Goal: Navigation & Orientation: Find specific page/section

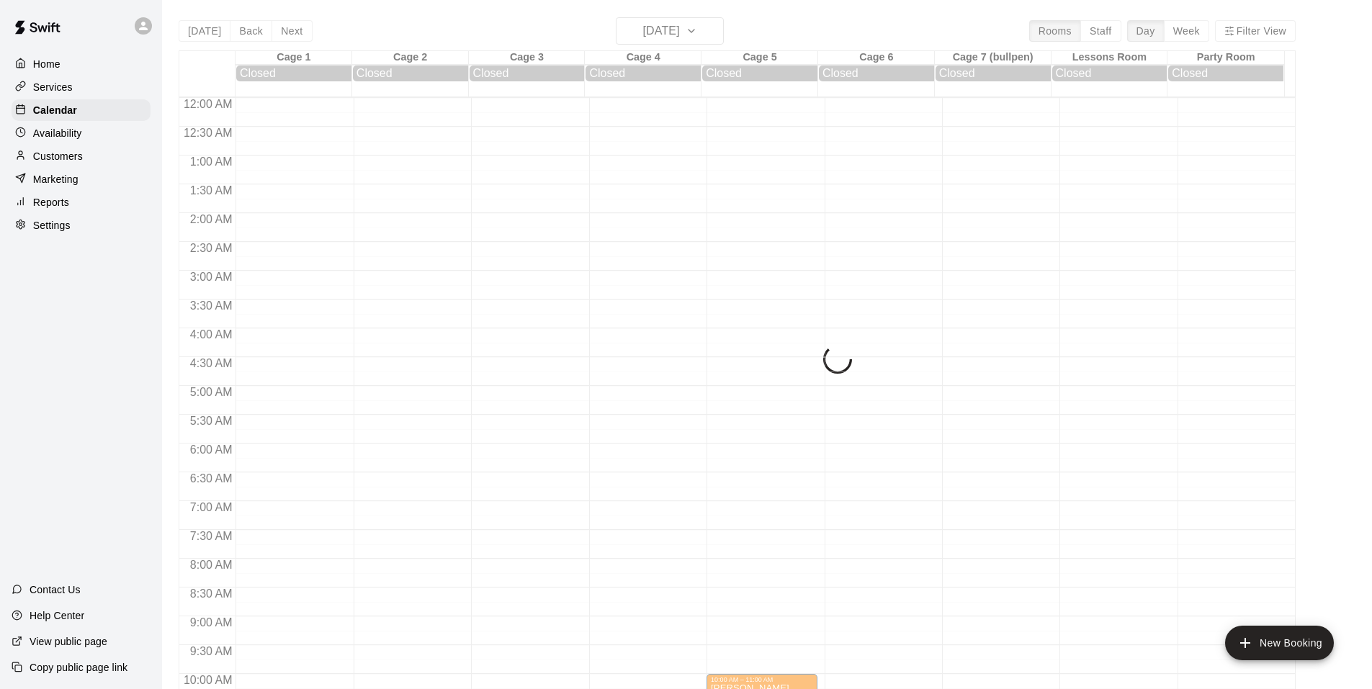
scroll to position [512, 0]
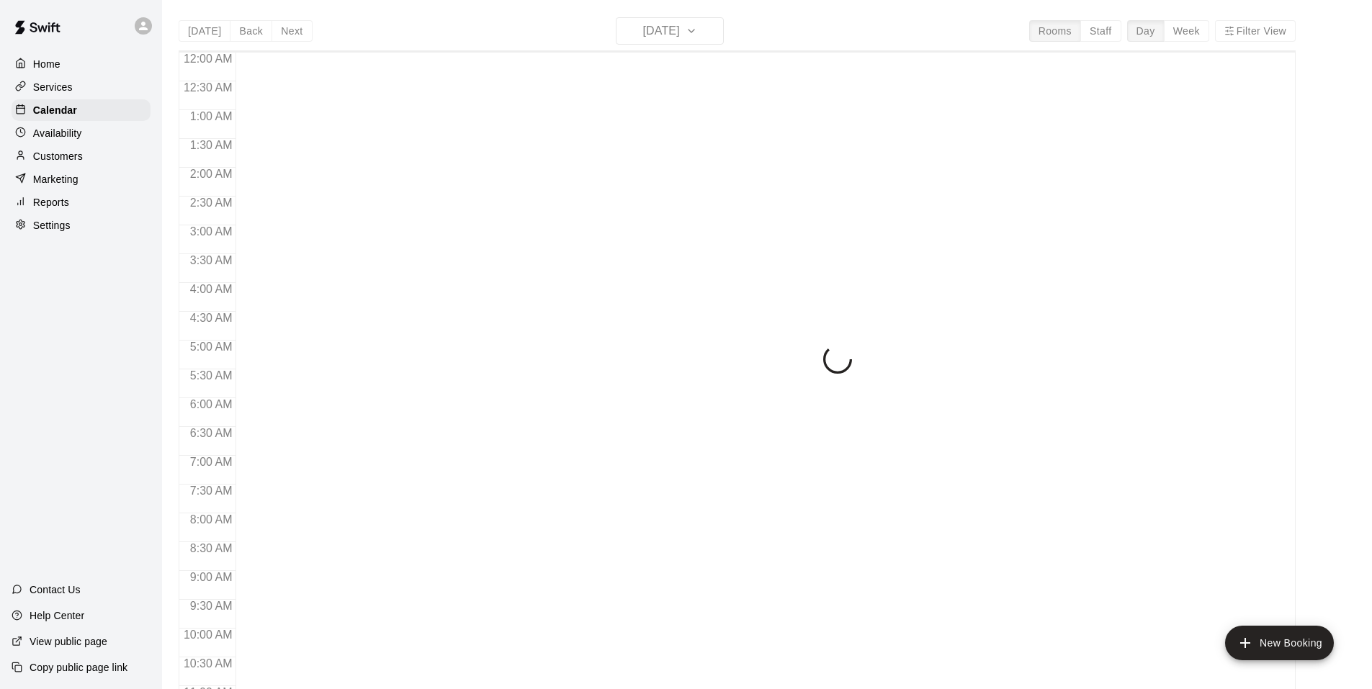
scroll to position [729, 0]
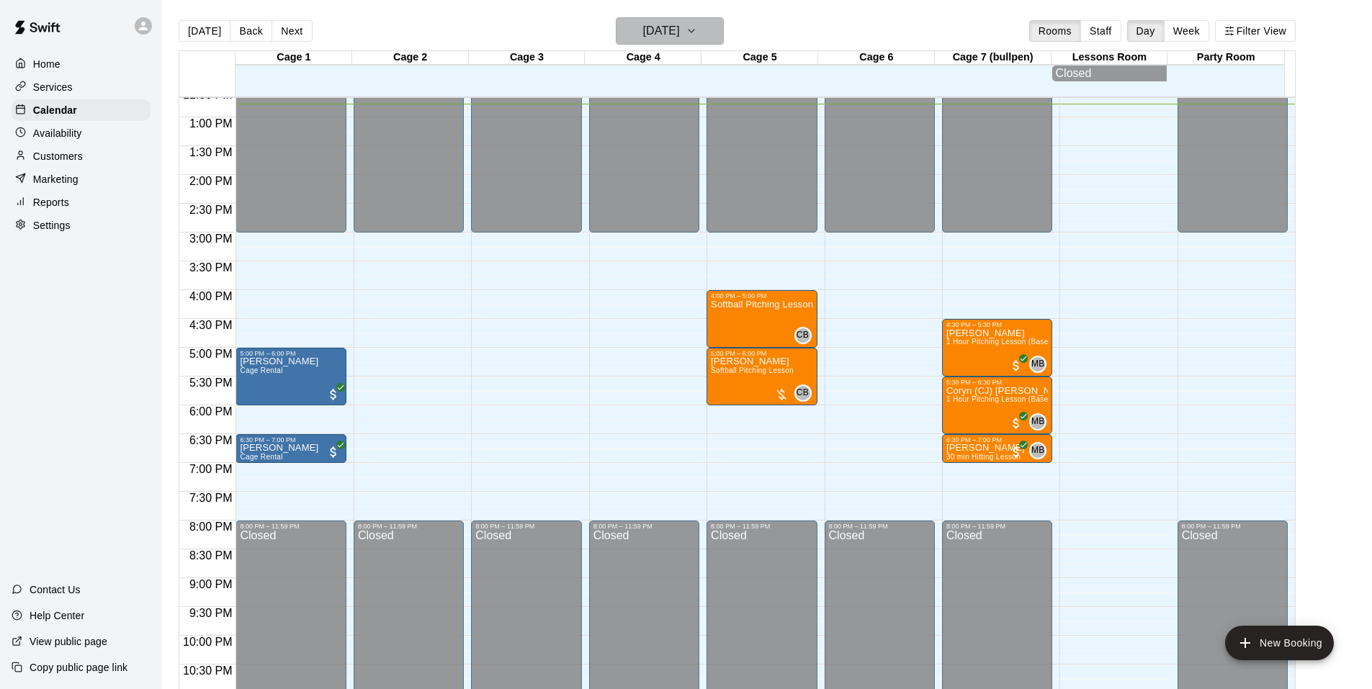
click at [697, 28] on icon "button" at bounding box center [691, 30] width 12 height 17
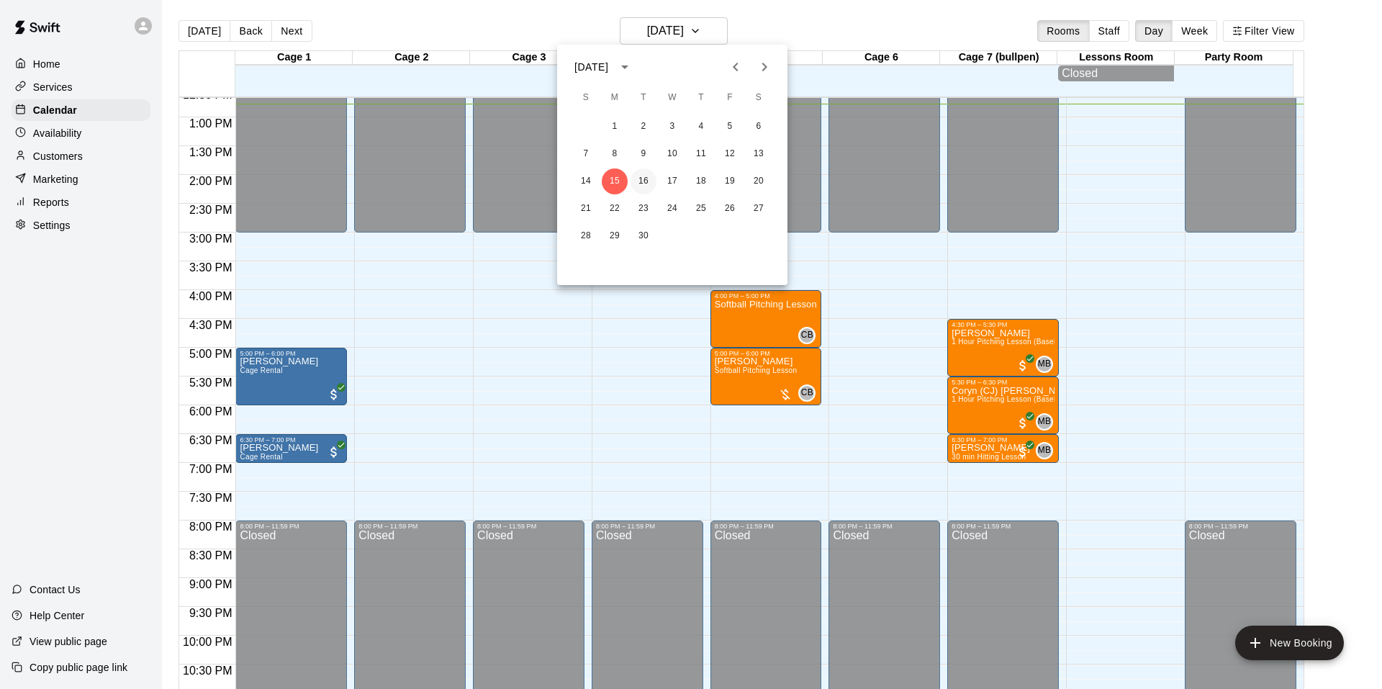
click at [640, 176] on button "16" at bounding box center [644, 181] width 26 height 26
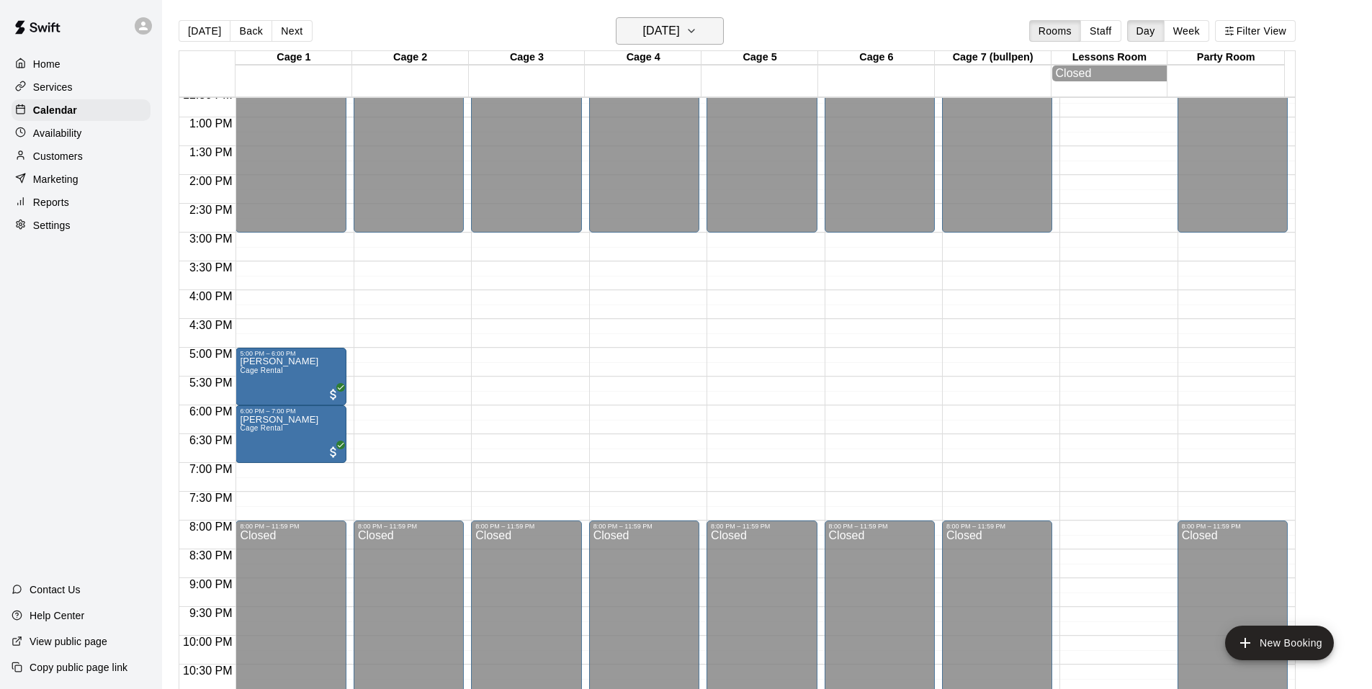
click at [708, 42] on button "[DATE]" at bounding box center [670, 30] width 108 height 27
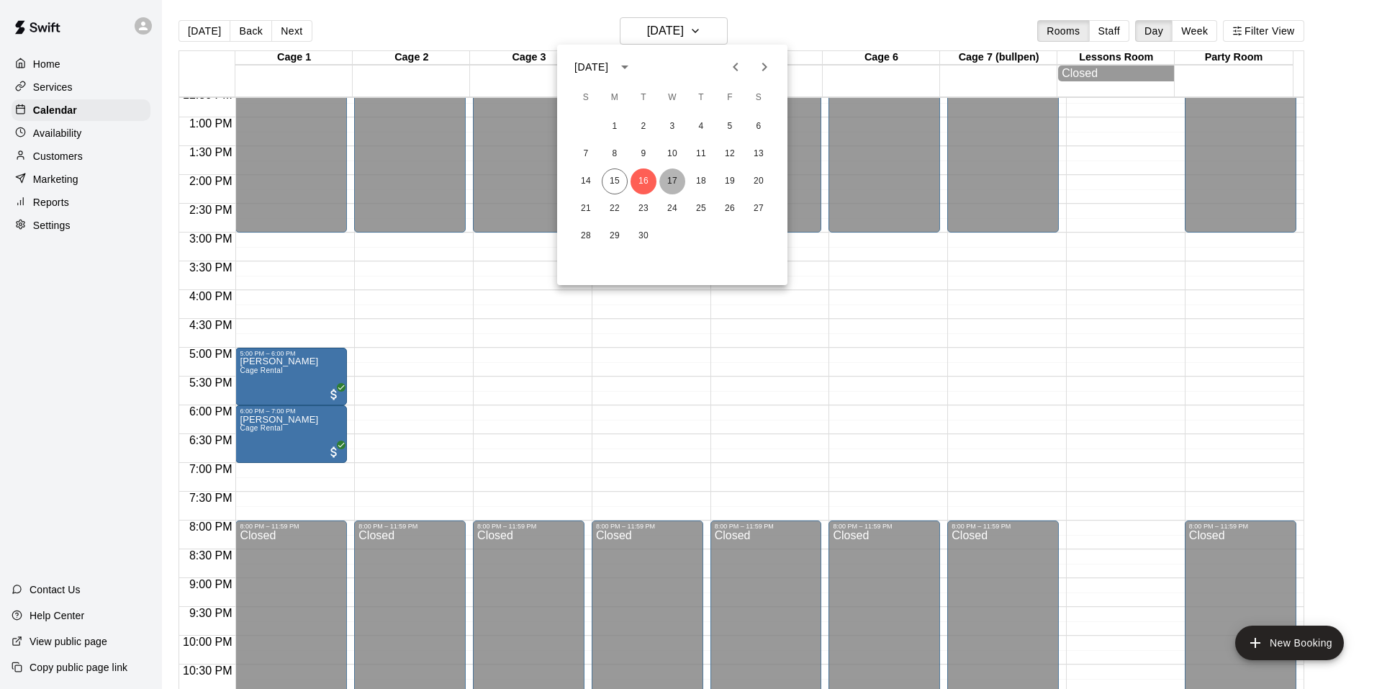
click at [678, 181] on button "17" at bounding box center [673, 181] width 26 height 26
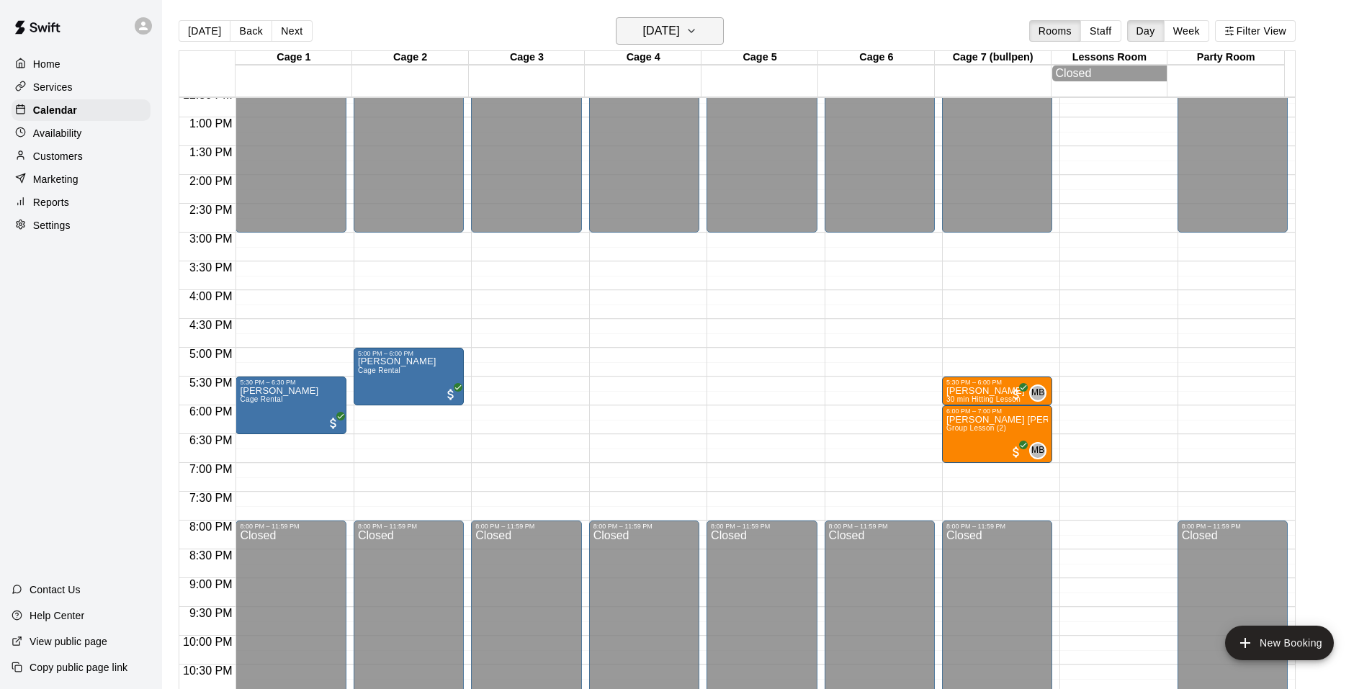
click at [714, 36] on button "[DATE]" at bounding box center [670, 30] width 108 height 27
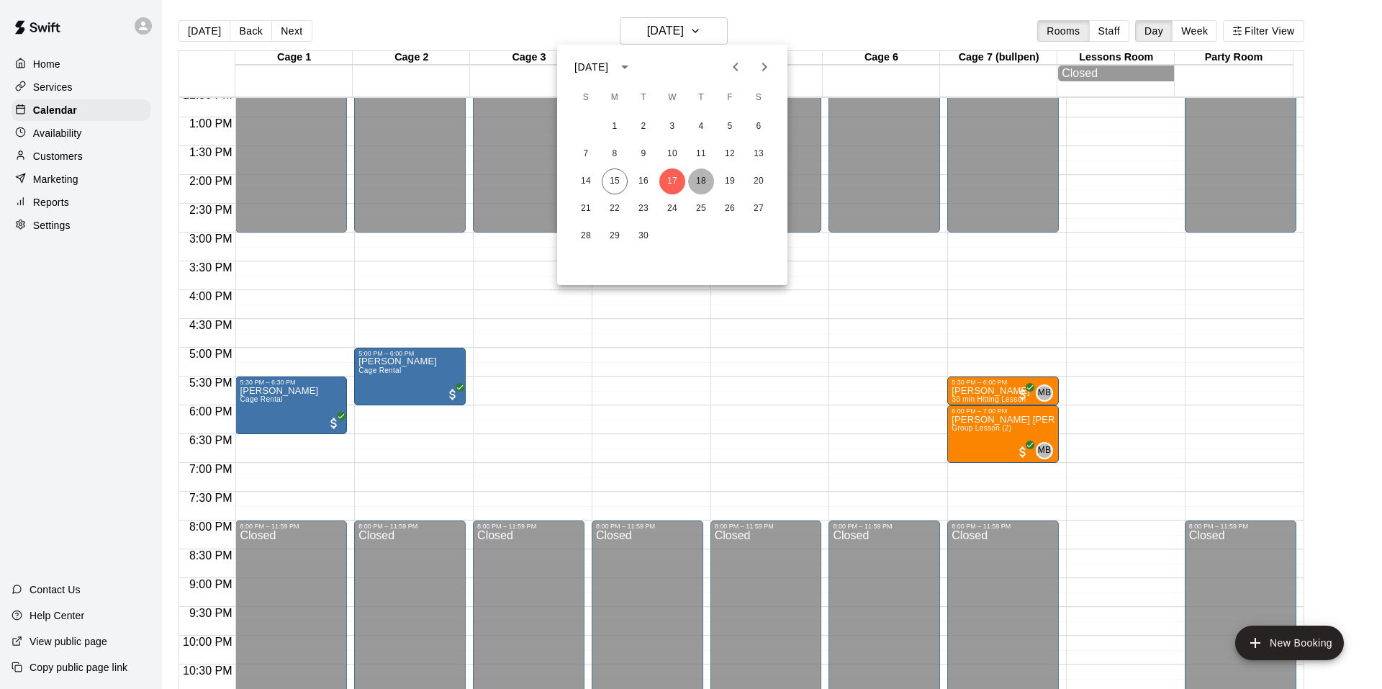
click at [697, 174] on button "18" at bounding box center [701, 181] width 26 height 26
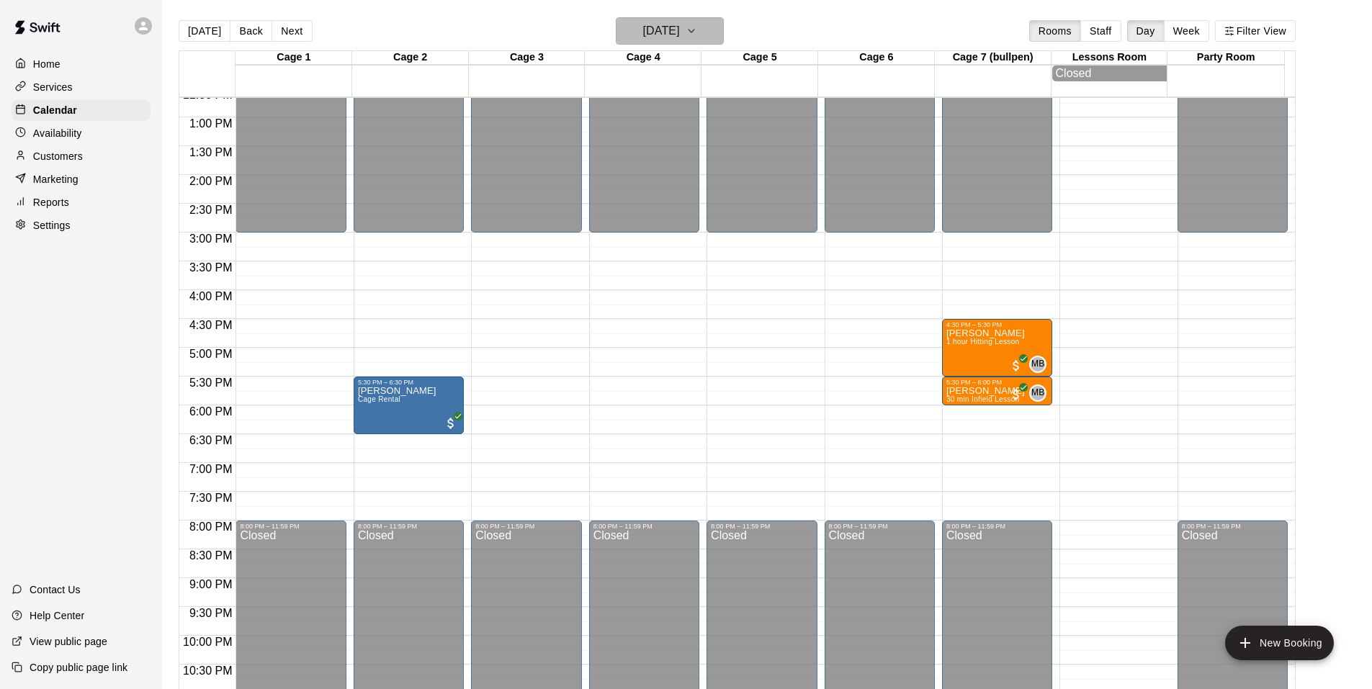
click at [697, 26] on icon "button" at bounding box center [691, 30] width 12 height 17
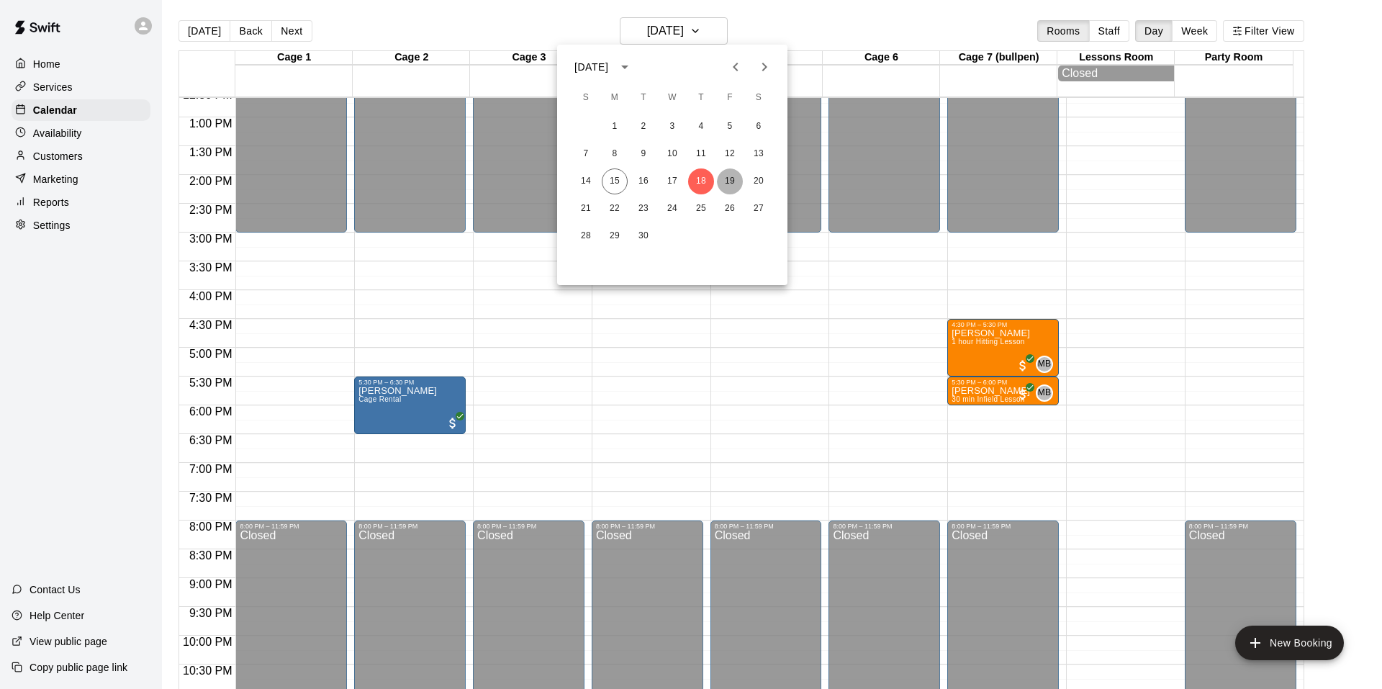
click at [734, 184] on button "19" at bounding box center [730, 181] width 26 height 26
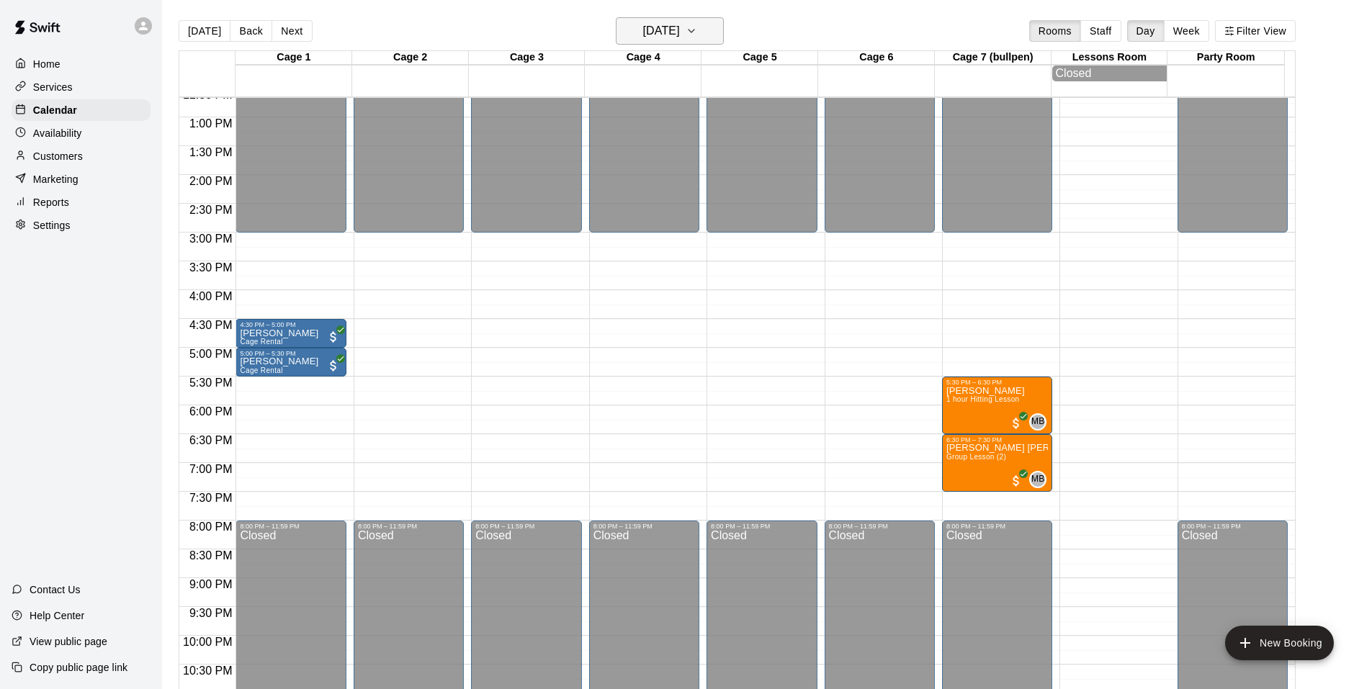
click at [697, 37] on icon "button" at bounding box center [691, 30] width 12 height 17
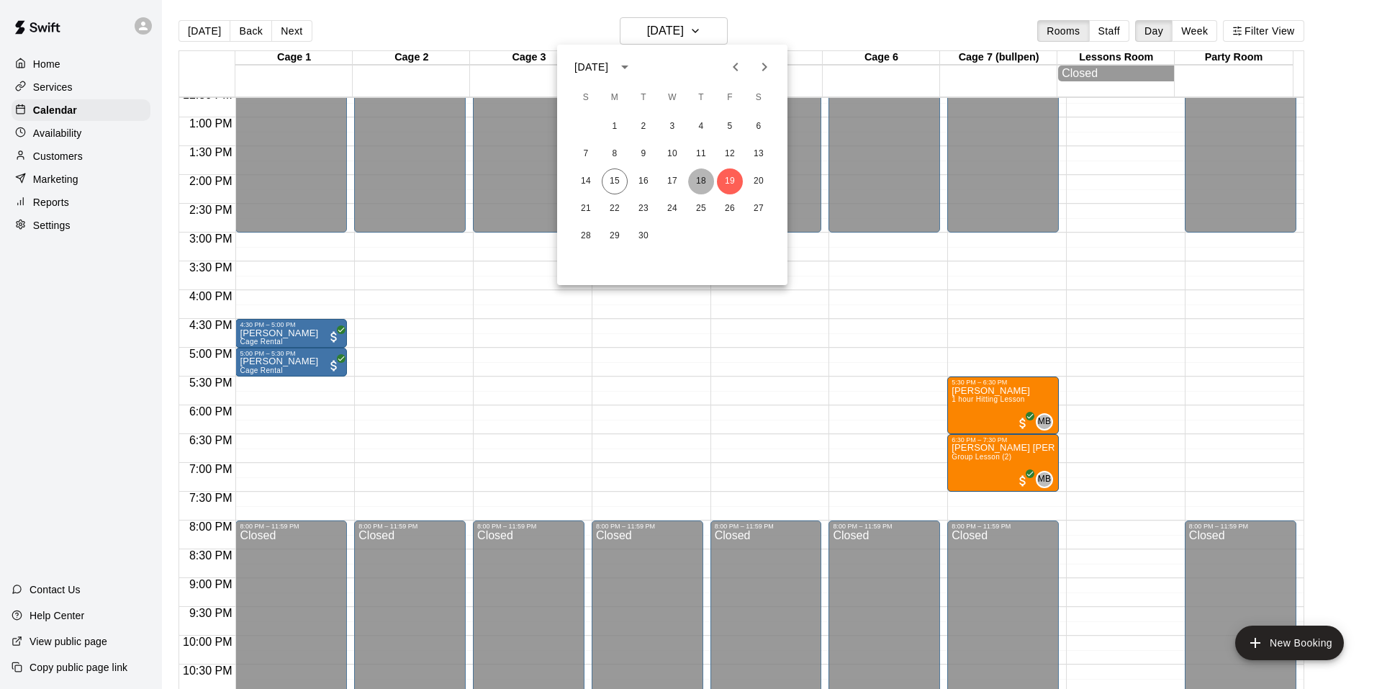
click at [698, 171] on button "18" at bounding box center [701, 181] width 26 height 26
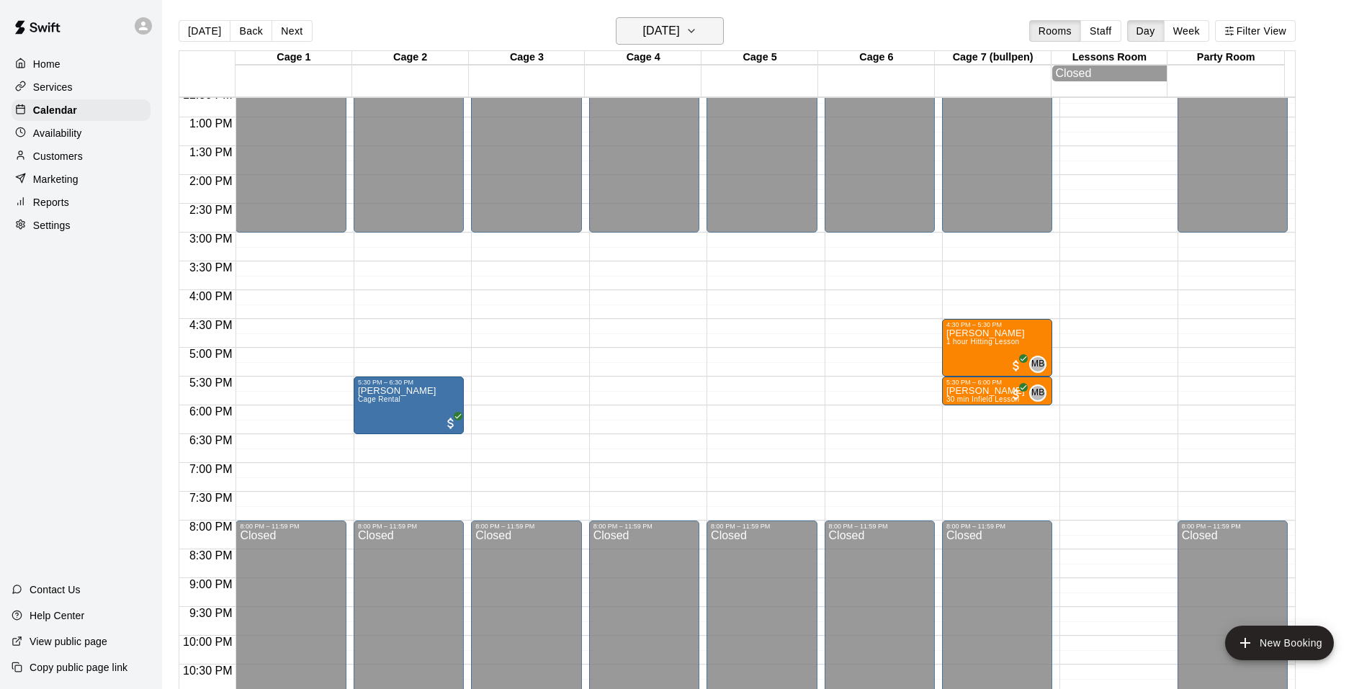
click at [697, 34] on icon "button" at bounding box center [691, 30] width 12 height 17
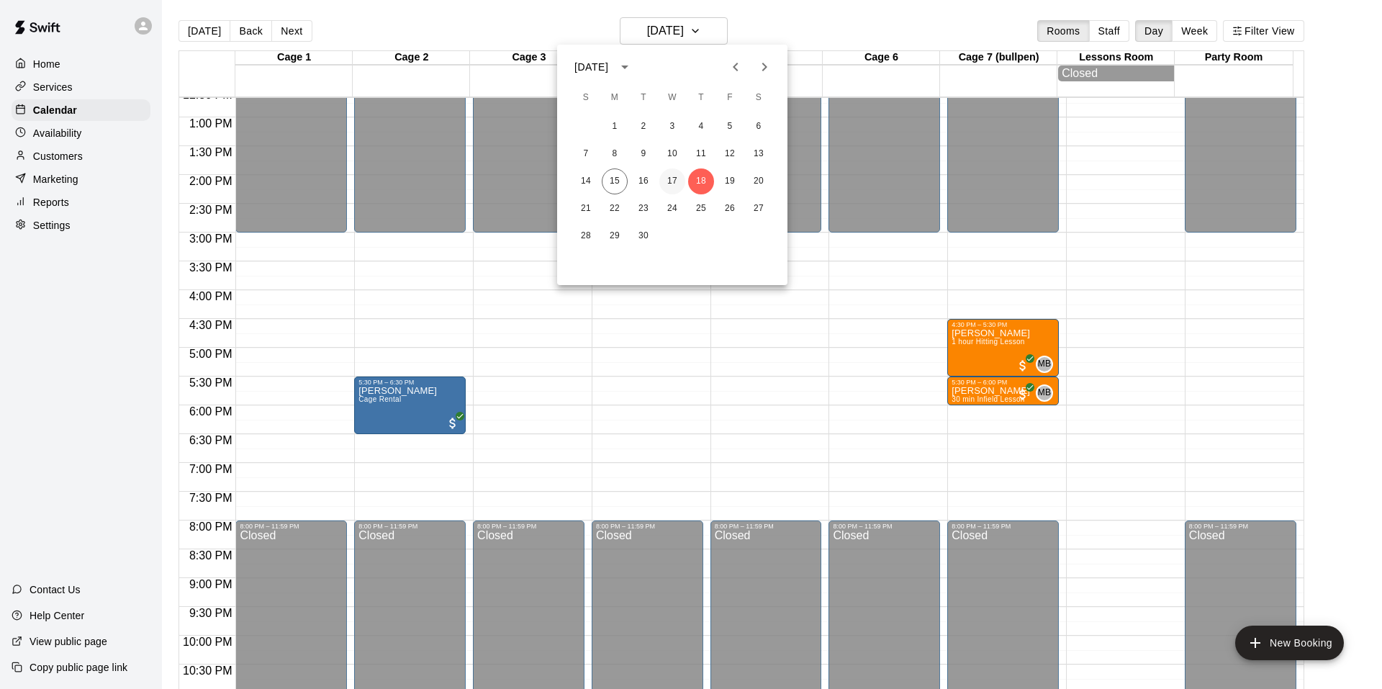
click at [680, 174] on button "17" at bounding box center [673, 181] width 26 height 26
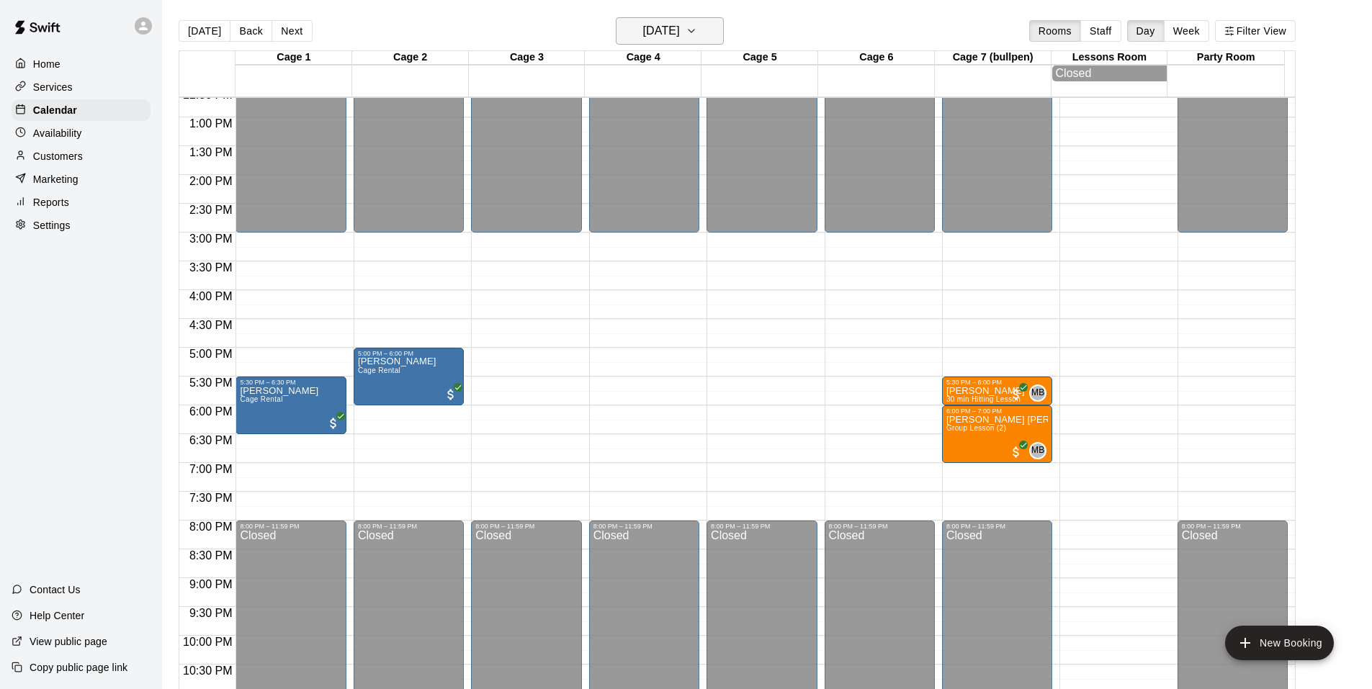
click at [697, 39] on icon "button" at bounding box center [691, 30] width 12 height 17
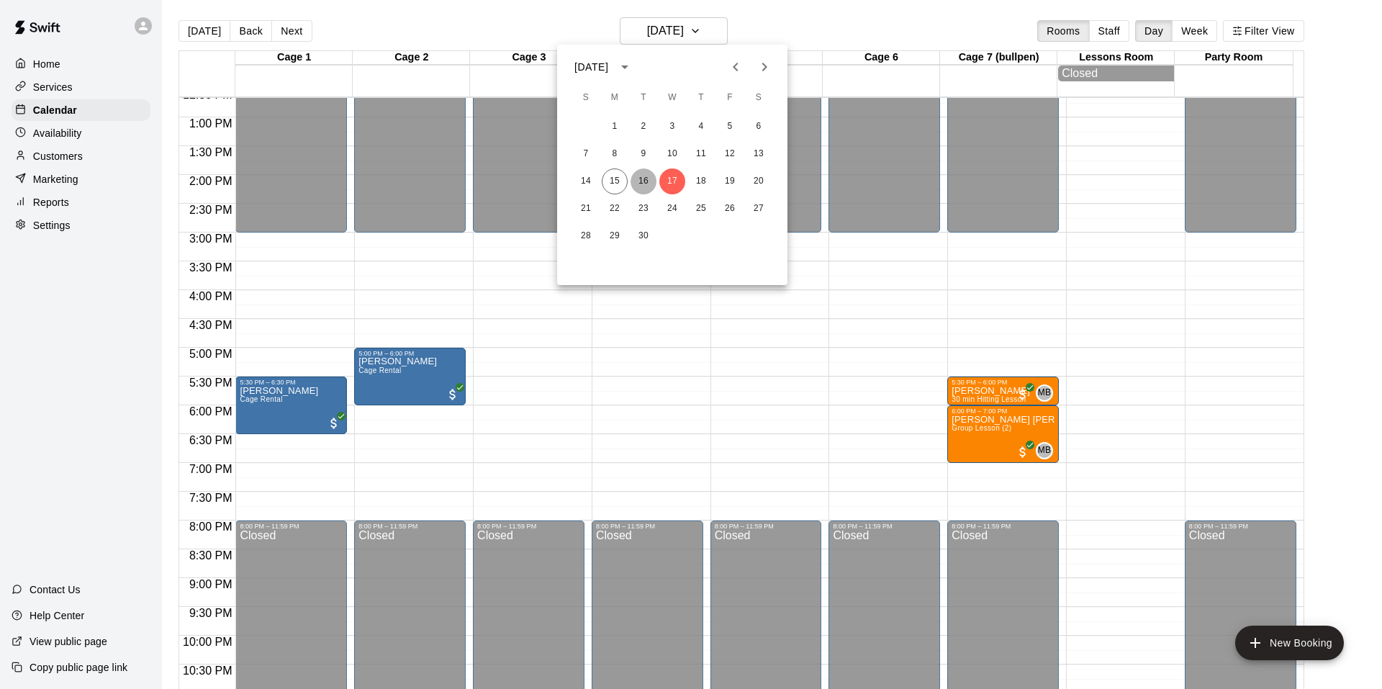
click at [647, 180] on button "16" at bounding box center [644, 181] width 26 height 26
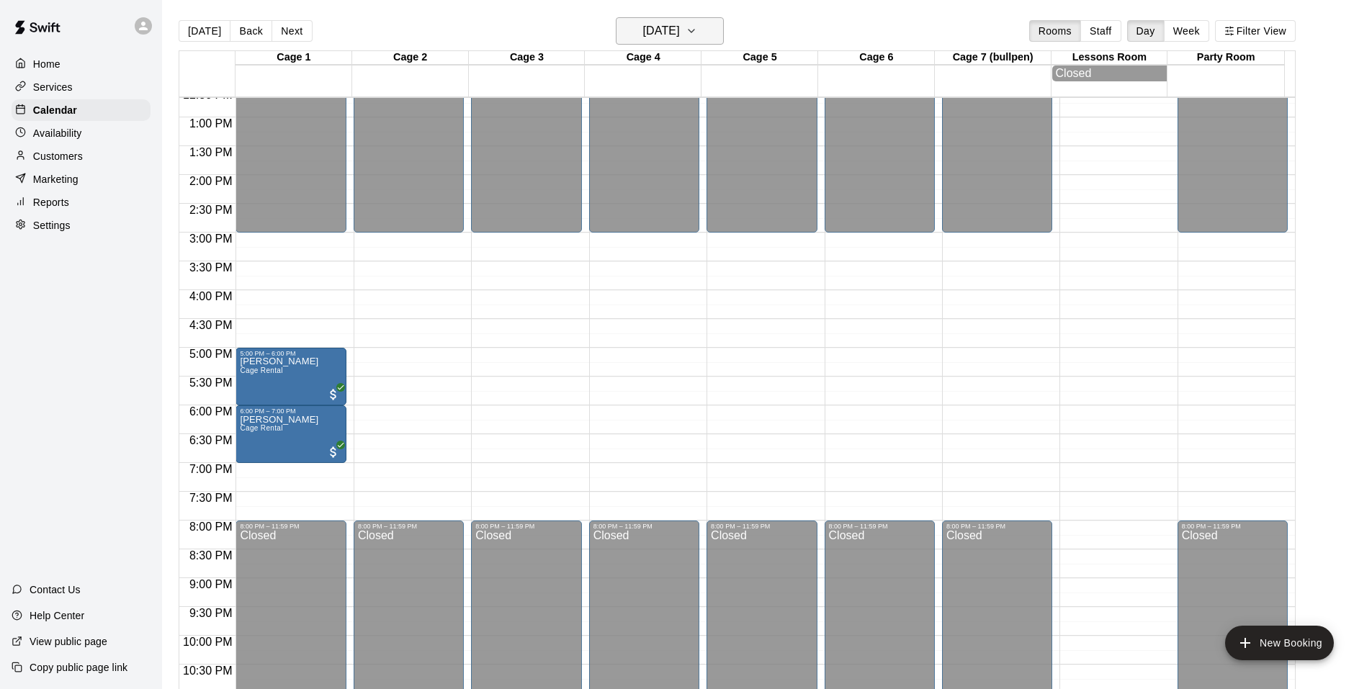
click at [705, 39] on button "[DATE]" at bounding box center [670, 30] width 108 height 27
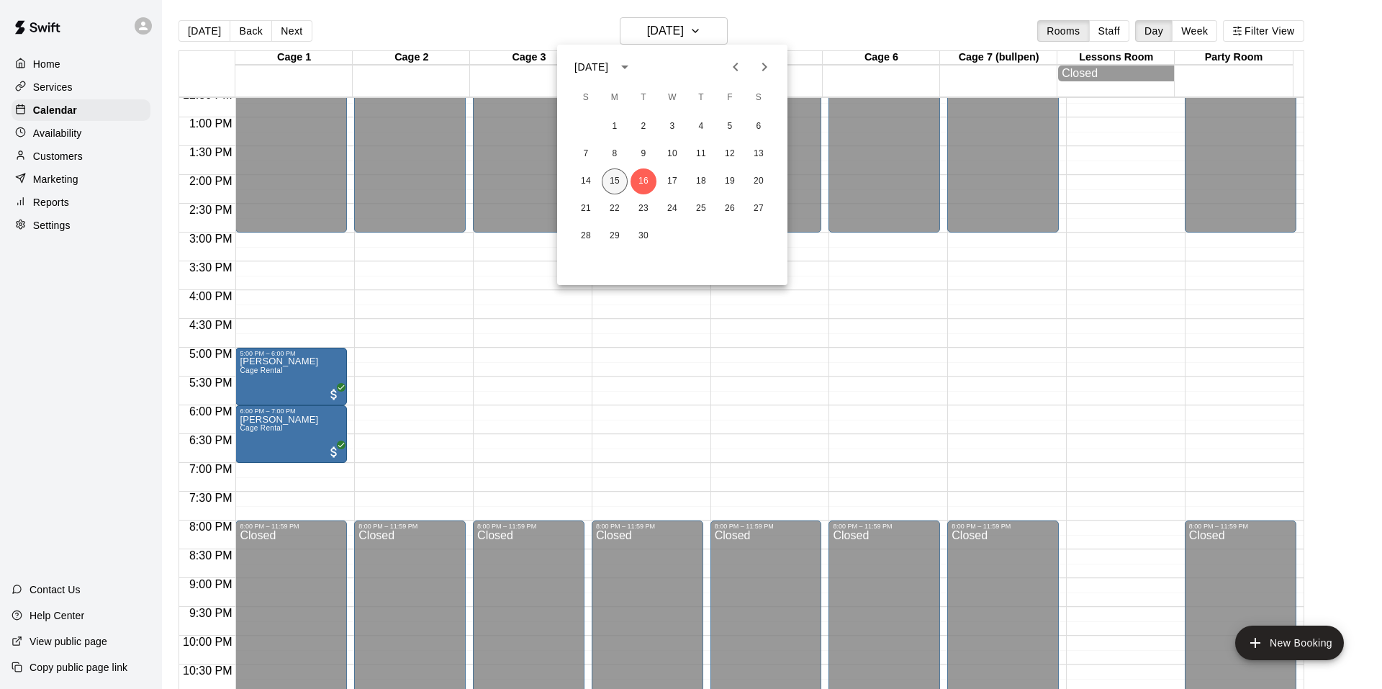
click at [611, 181] on button "15" at bounding box center [615, 181] width 26 height 26
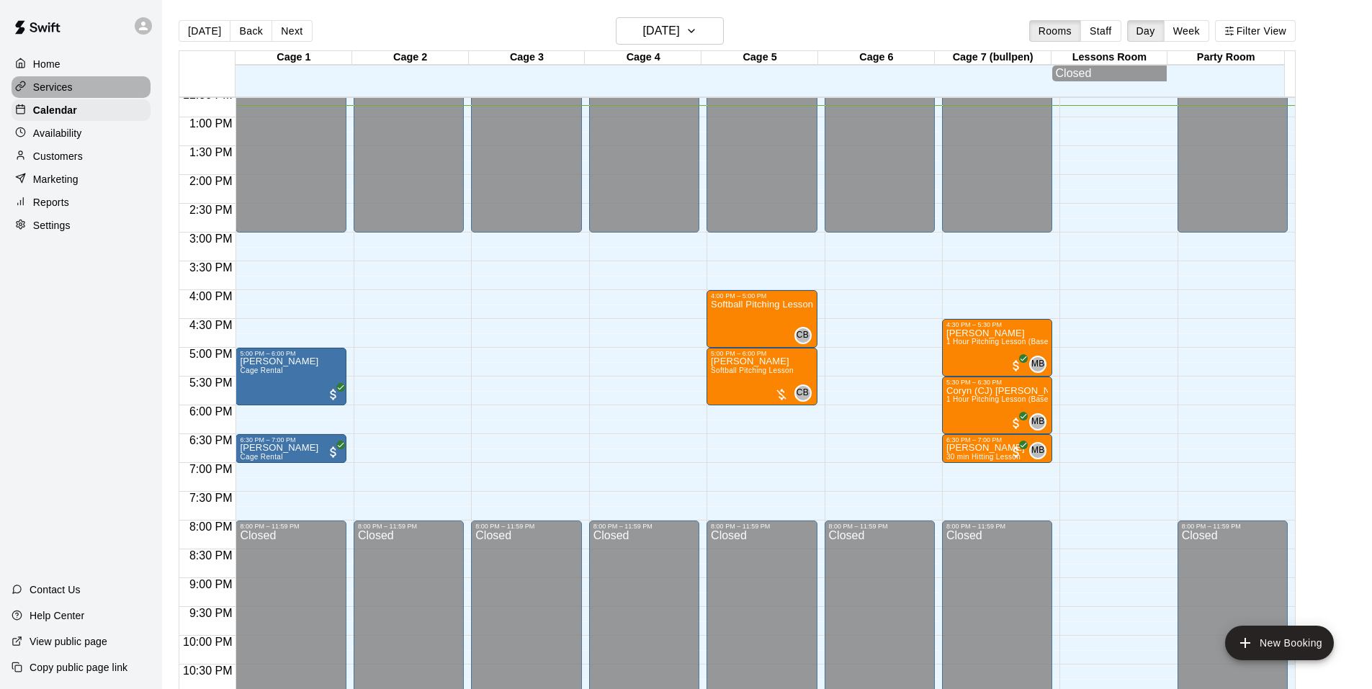
click at [78, 84] on div "Services" at bounding box center [81, 87] width 139 height 22
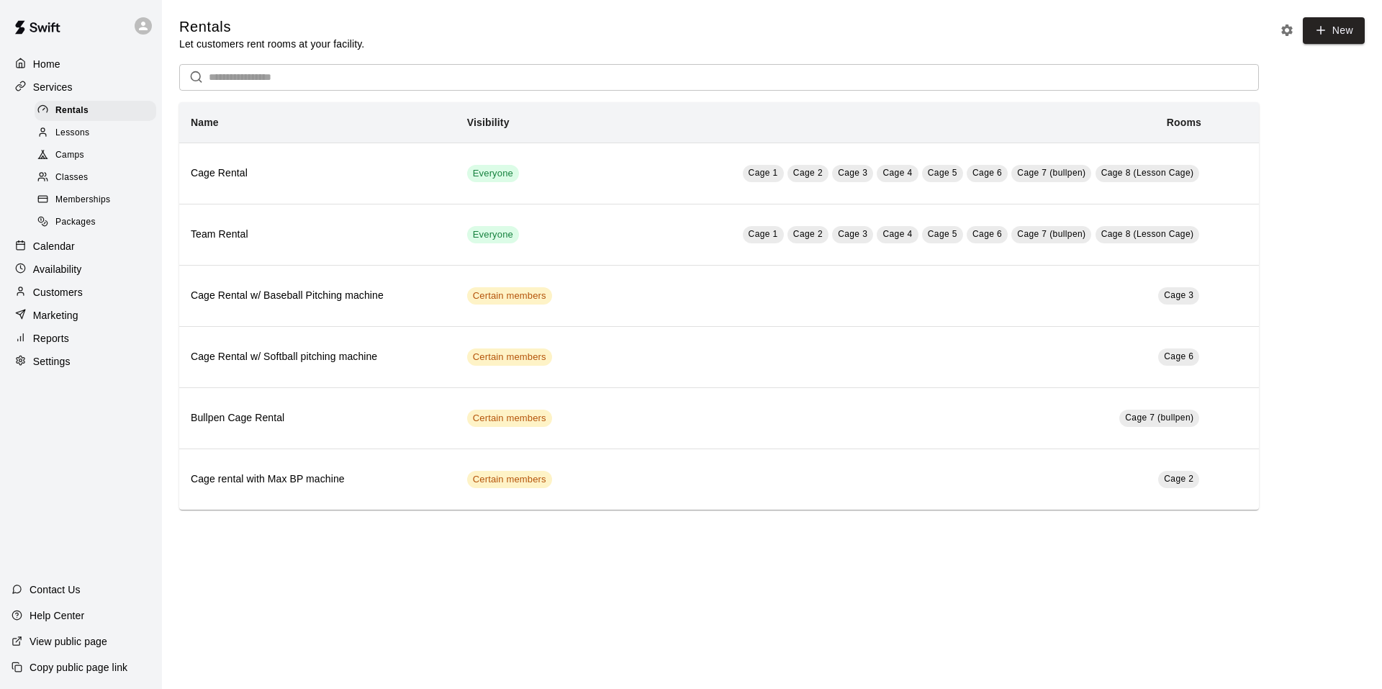
click at [73, 93] on div "Services" at bounding box center [81, 87] width 139 height 22
click at [71, 253] on p "Calendar" at bounding box center [54, 246] width 42 height 14
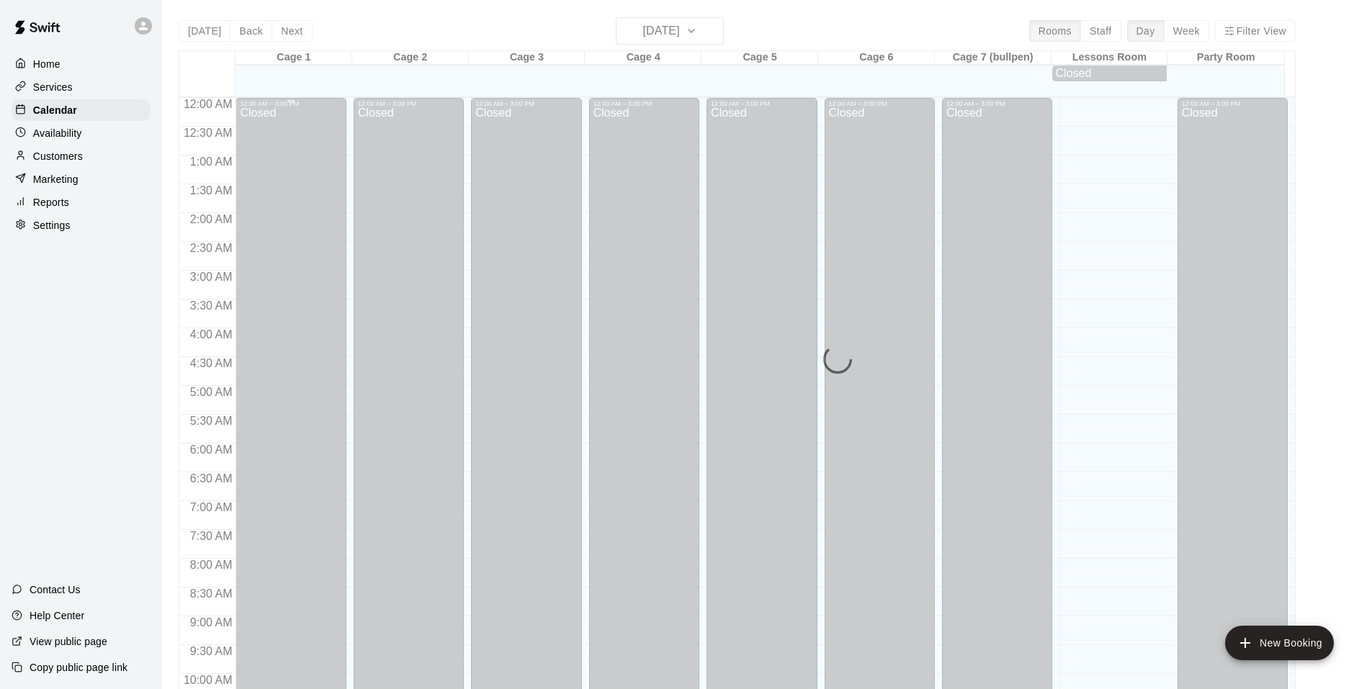
scroll to position [729, 0]
